Goal: Check status: Check status

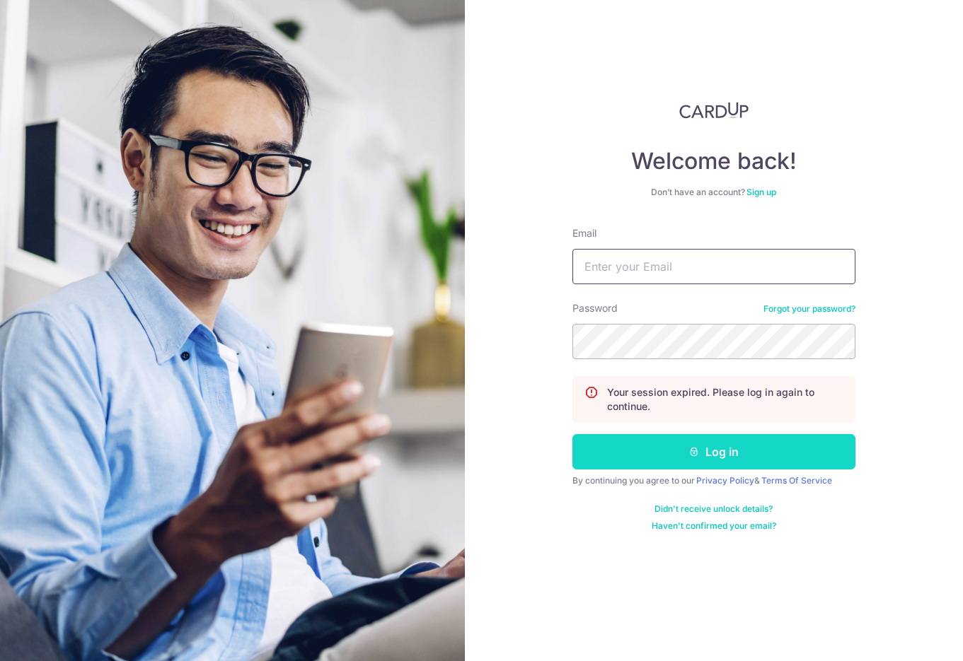
type input "[EMAIL_ADDRESS][DOMAIN_NAME]"
click at [655, 449] on button "Log in" at bounding box center [713, 451] width 283 height 35
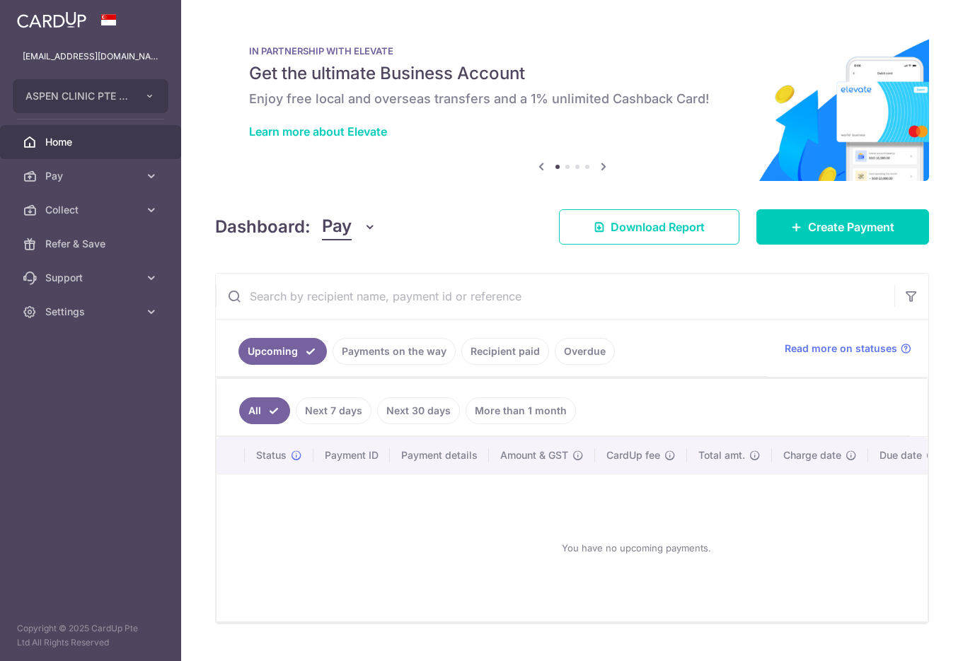
click at [409, 357] on link "Payments on the way" at bounding box center [393, 351] width 123 height 27
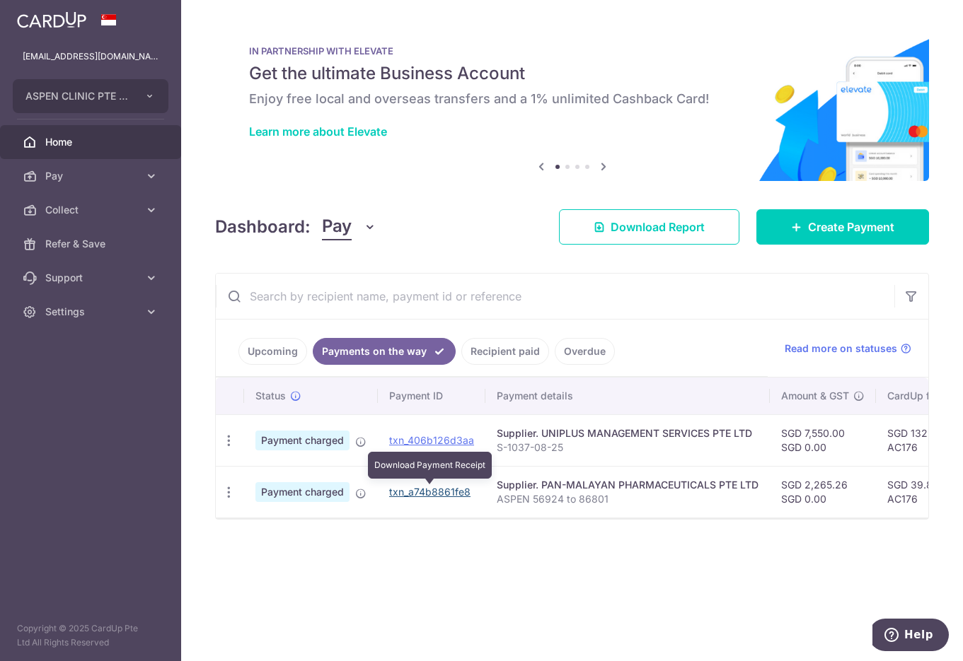
click at [429, 491] on link "txn_a74b8861fe8" at bounding box center [429, 492] width 81 height 12
click at [439, 492] on link "txn_a74b8861fe8" at bounding box center [429, 492] width 81 height 12
